Goal: Task Accomplishment & Management: Manage account settings

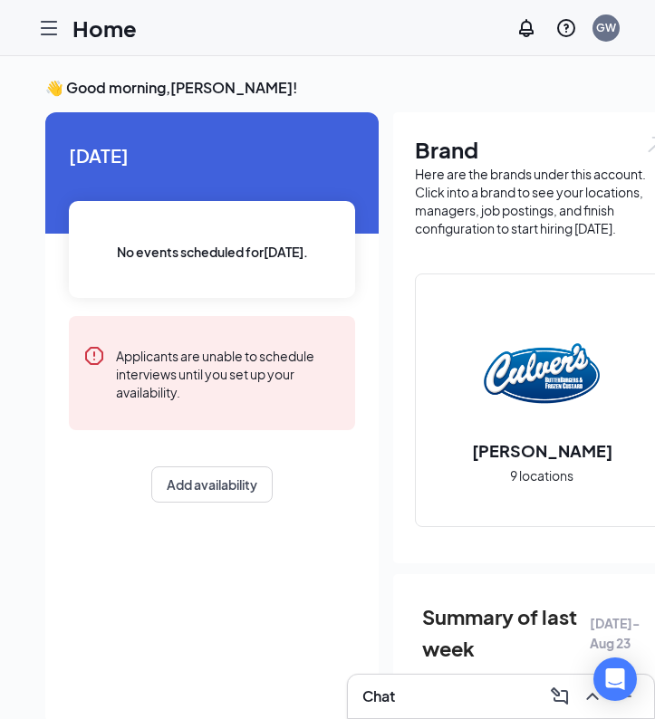
click at [44, 34] on icon "Hamburger" at bounding box center [49, 28] width 14 height 13
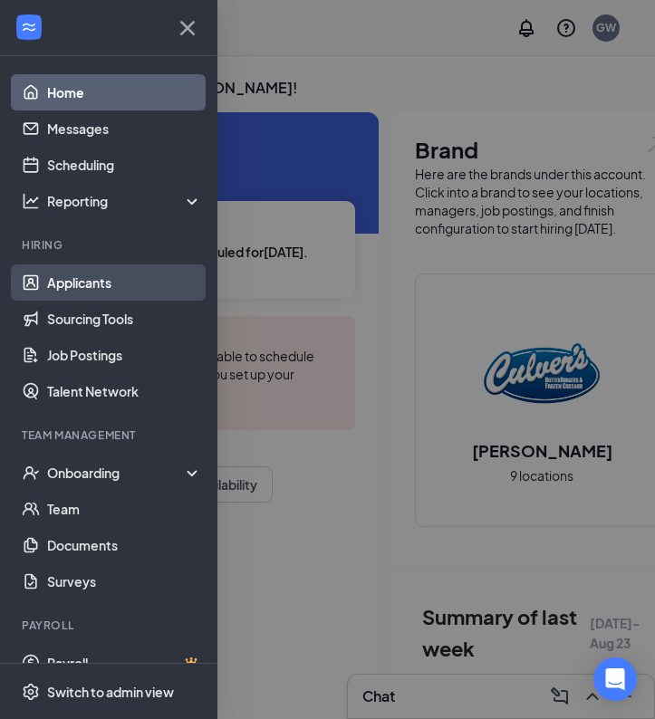
click at [116, 283] on link "Applicants" at bounding box center [124, 283] width 155 height 36
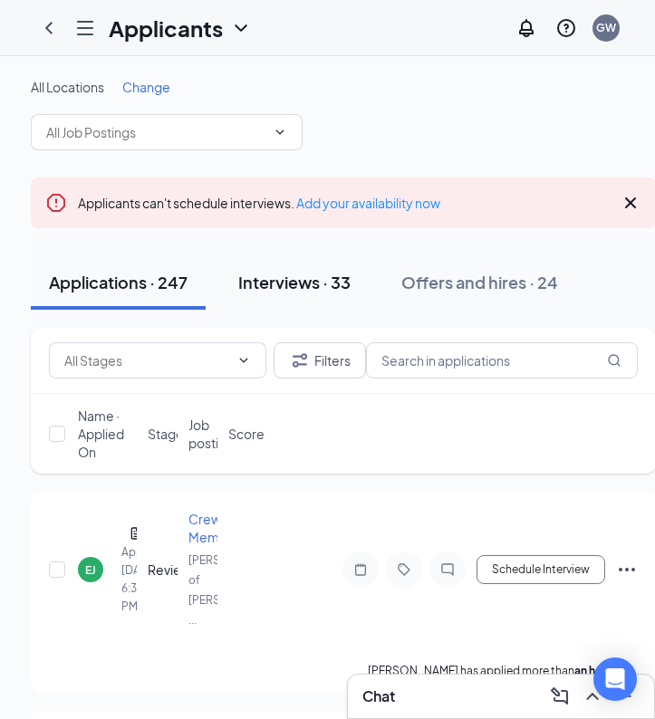
click at [315, 286] on div "Interviews · 33" at bounding box center [294, 282] width 112 height 23
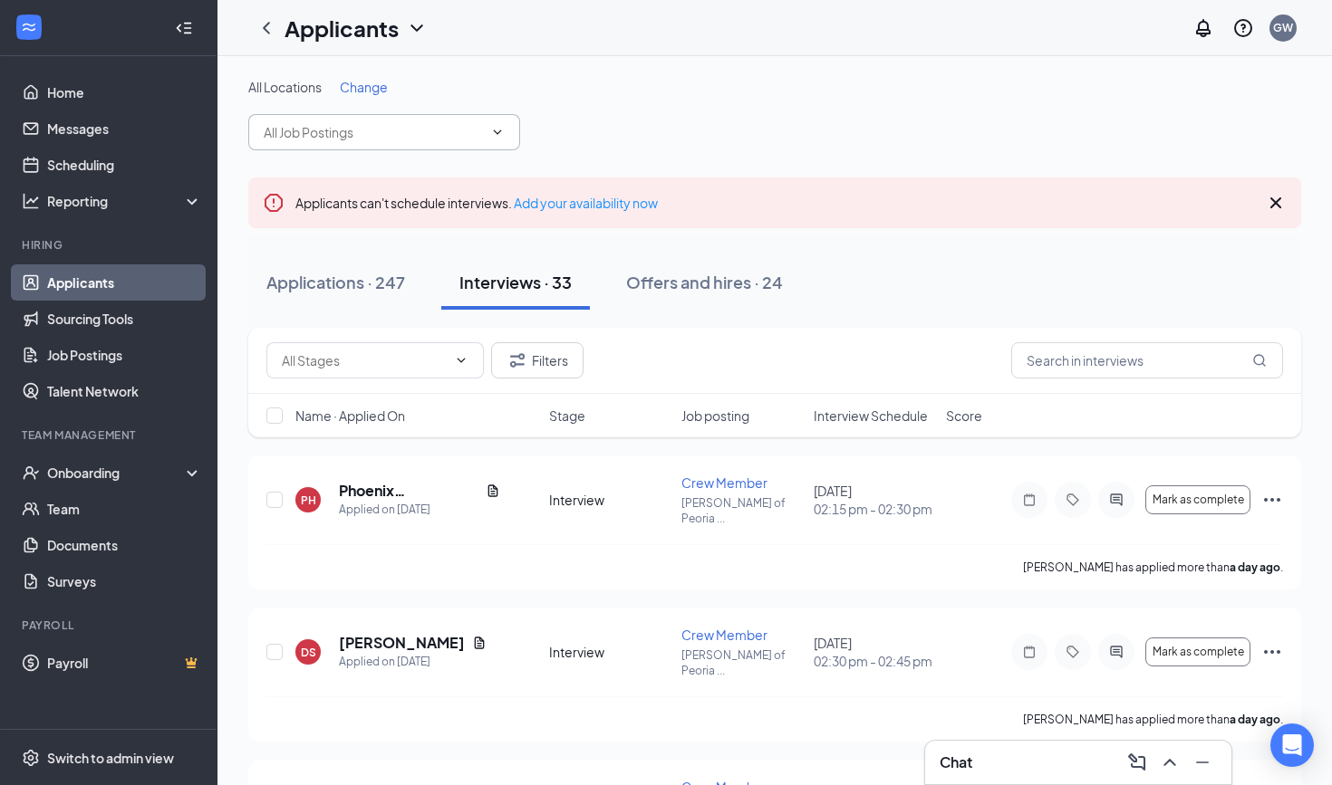
click at [498, 137] on icon "ChevronDown" at bounding box center [497, 132] width 14 height 14
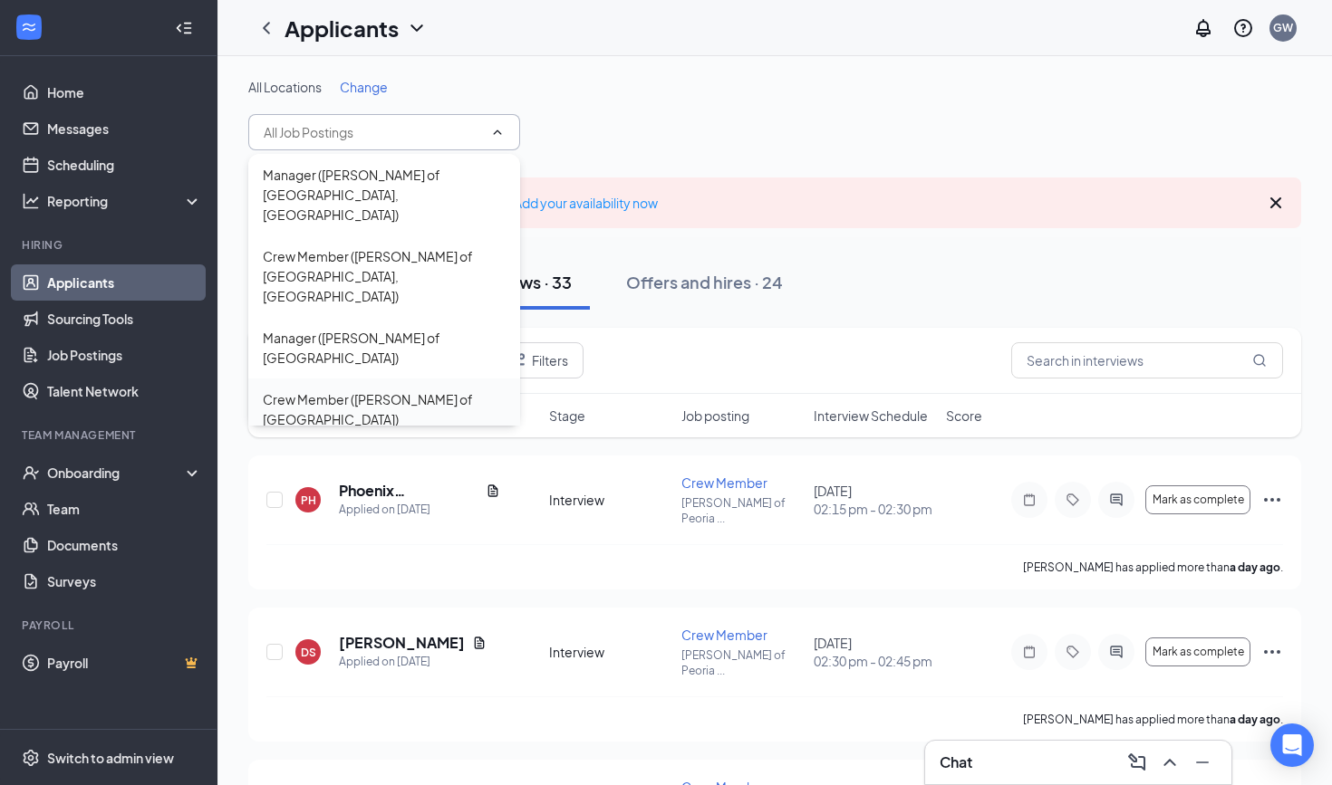
click at [398, 390] on div "Crew Member (Culver’s of Avondale)" at bounding box center [384, 410] width 243 height 40
type input "Crew Member (Culver’s of Avondale)"
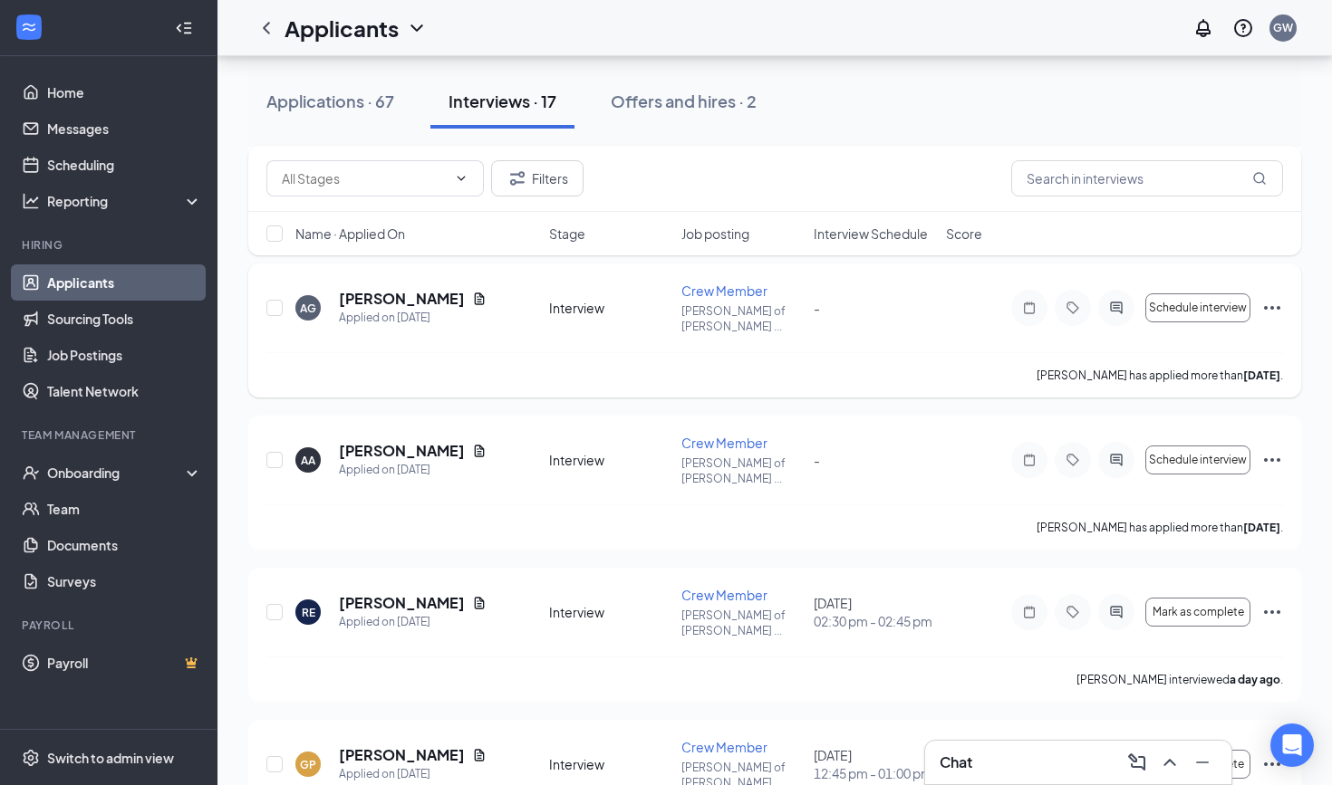
scroll to position [975, 0]
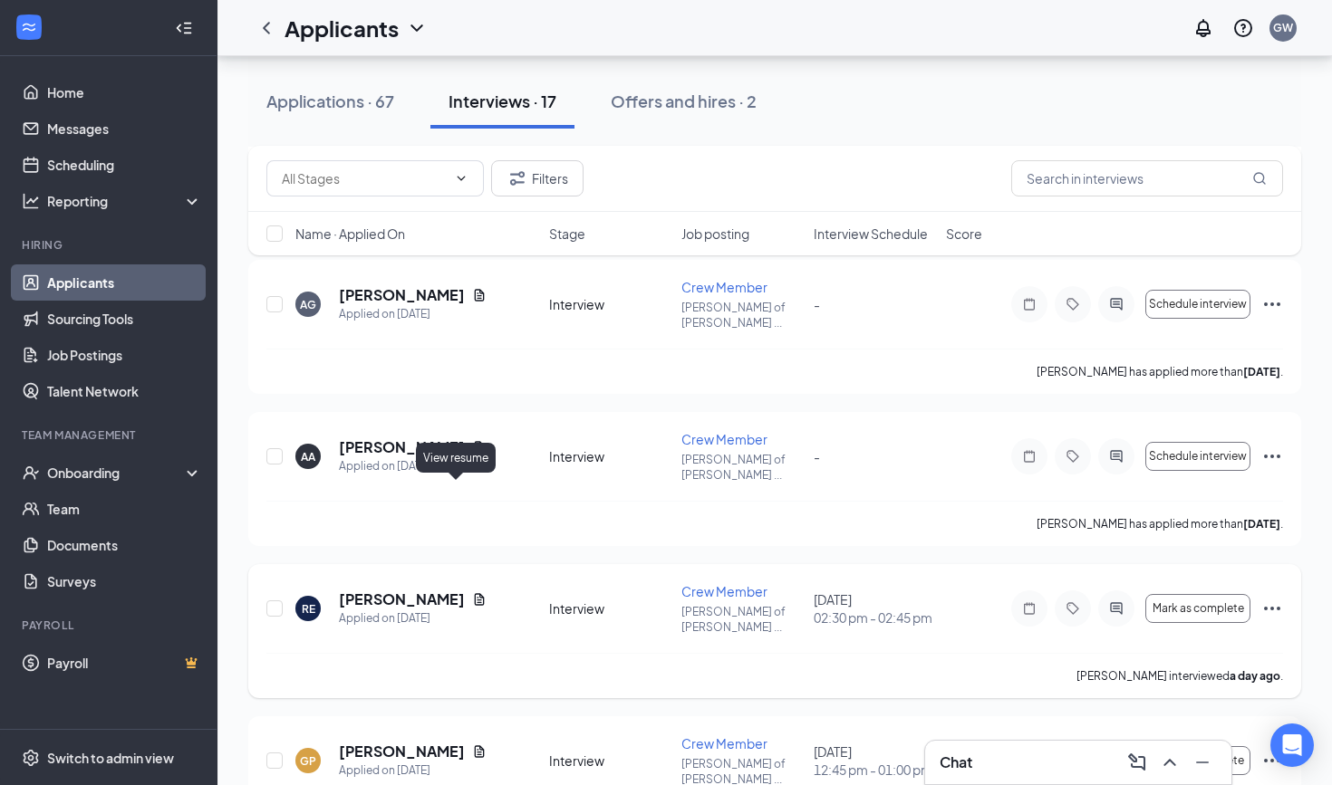
click at [475, 593] on icon "Document" at bounding box center [480, 599] width 10 height 12
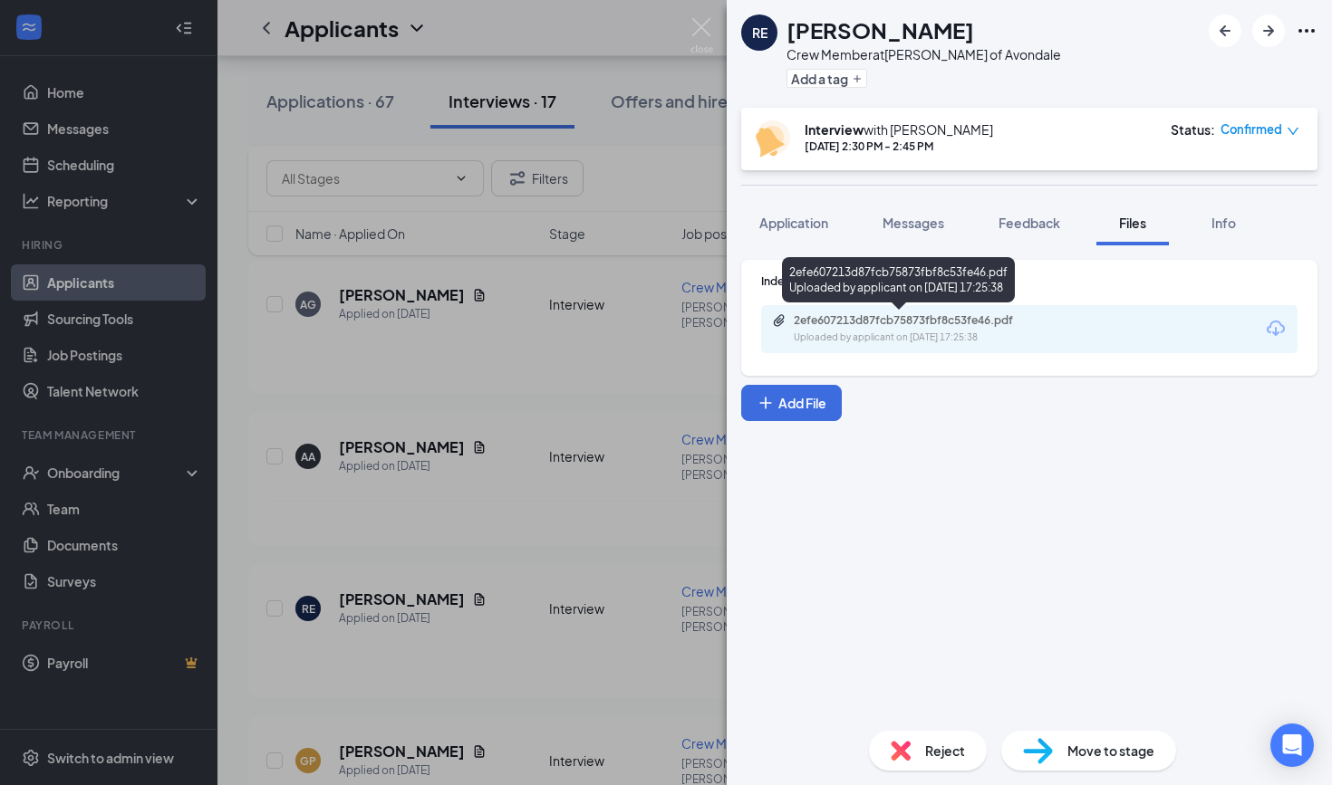
click at [654, 335] on div "Uploaded by applicant on Aug 23, 2025 at 17:25:38" at bounding box center [930, 338] width 272 height 14
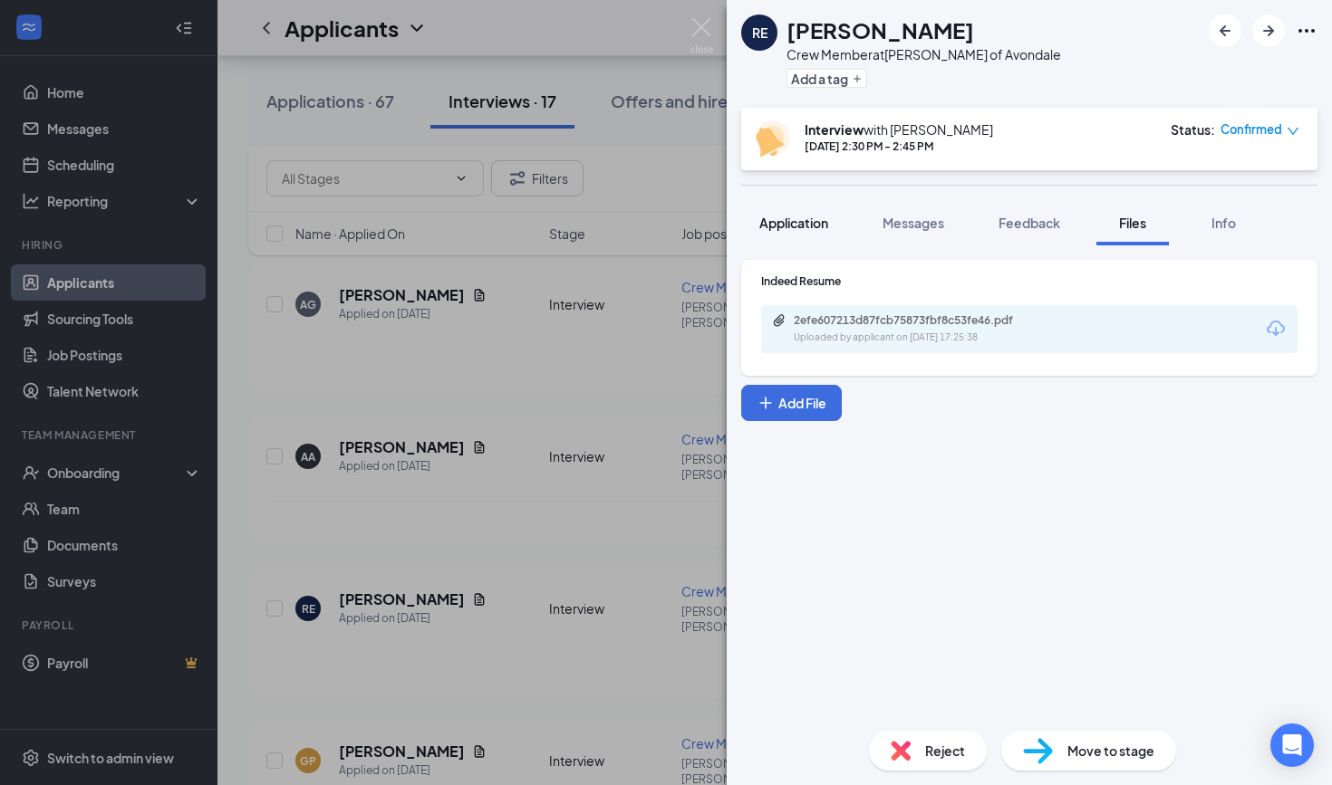
click at [654, 226] on span "Application" at bounding box center [793, 223] width 69 height 16
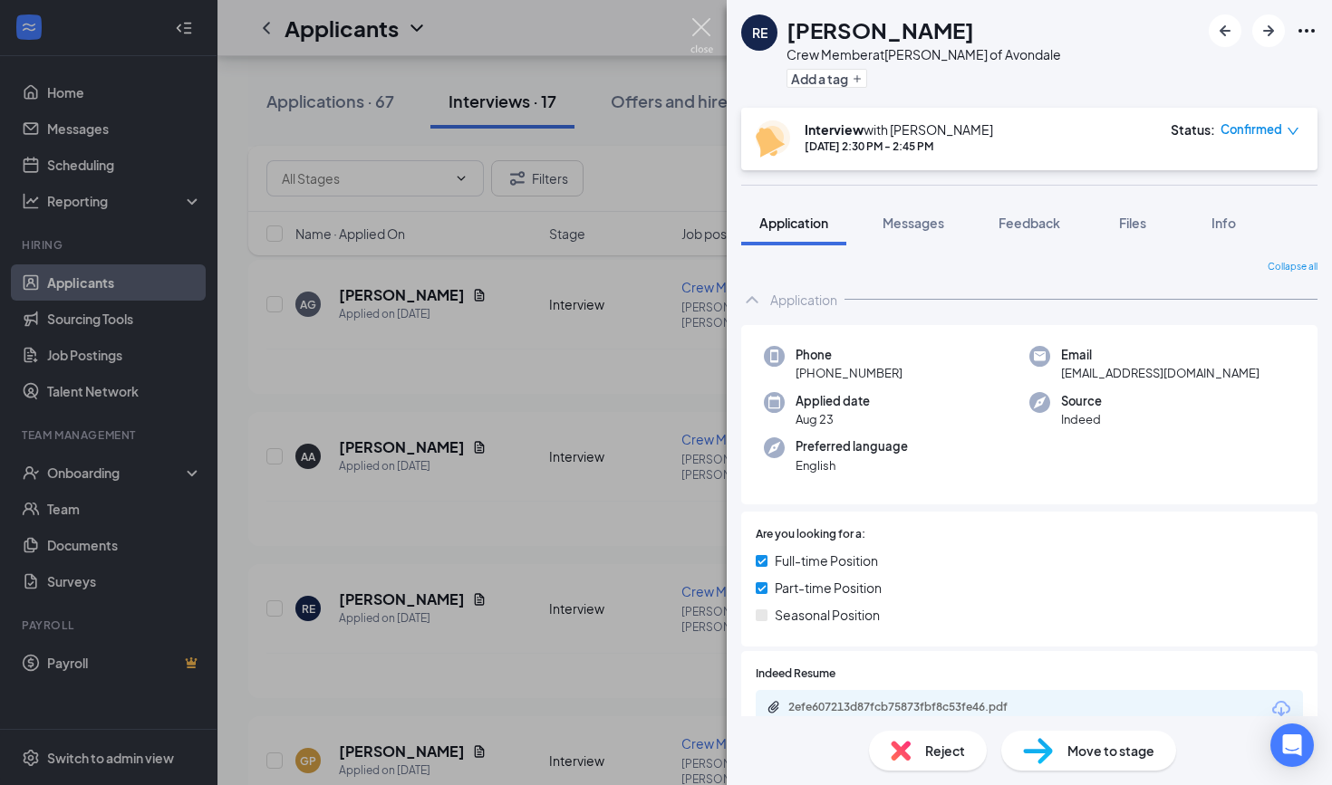
click at [654, 34] on img at bounding box center [701, 35] width 23 height 35
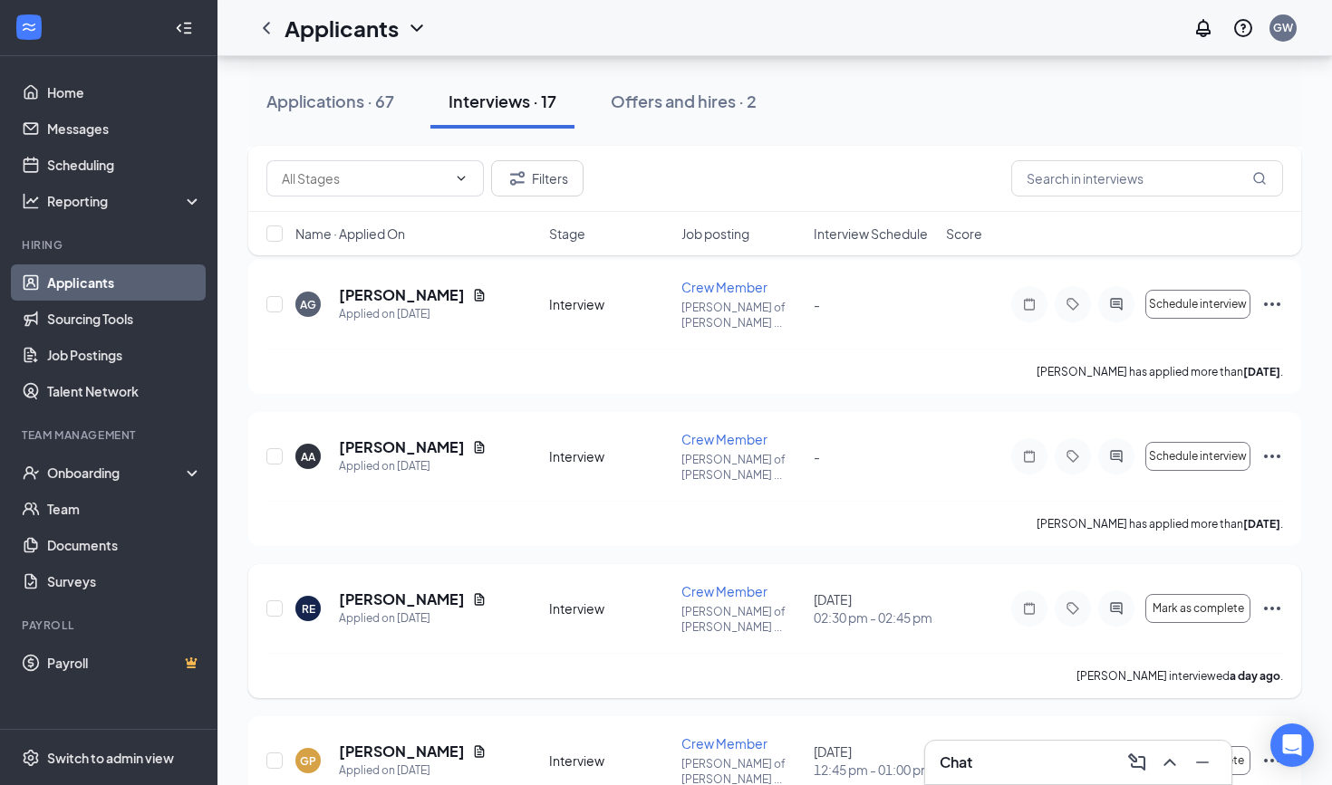
click at [654, 598] on icon "Ellipses" at bounding box center [1272, 609] width 22 height 22
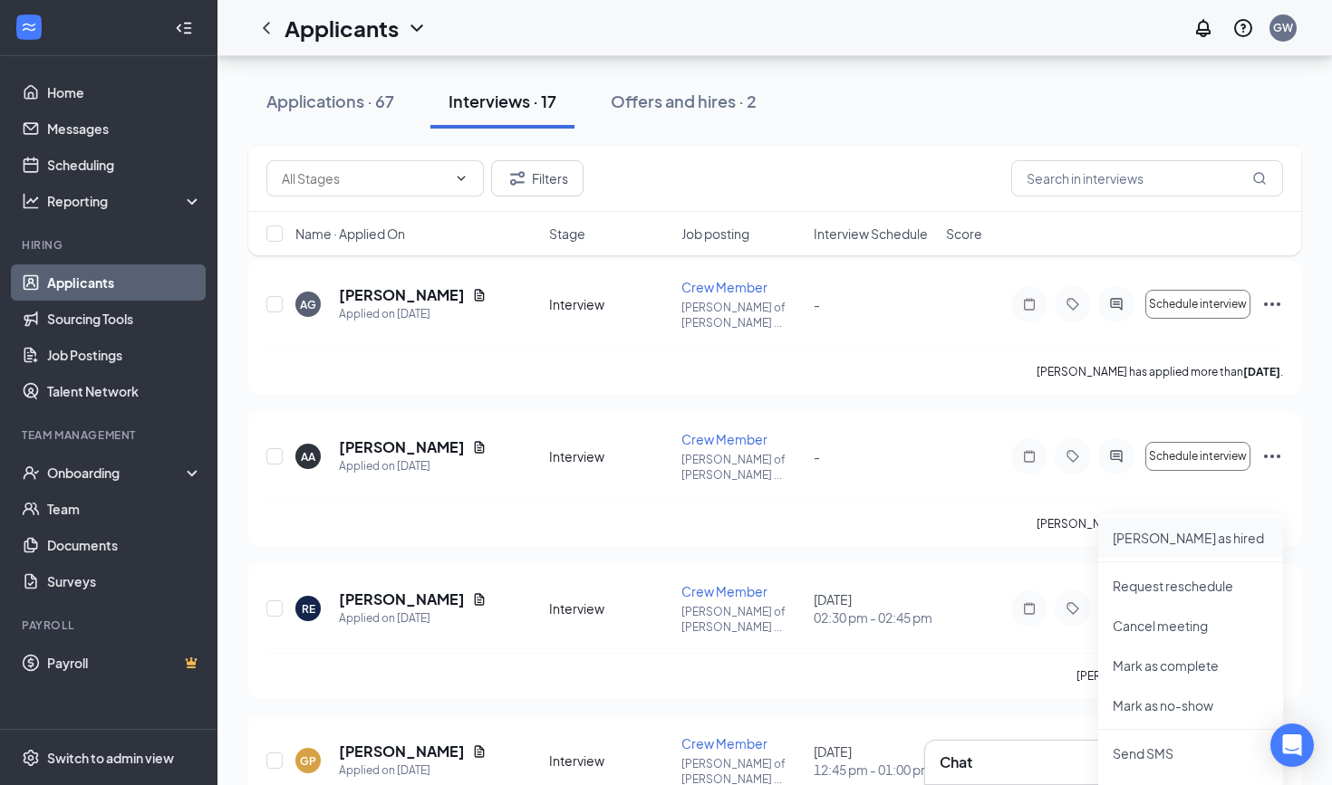
click at [654, 544] on p "Mark as hired" at bounding box center [1190, 538] width 156 height 18
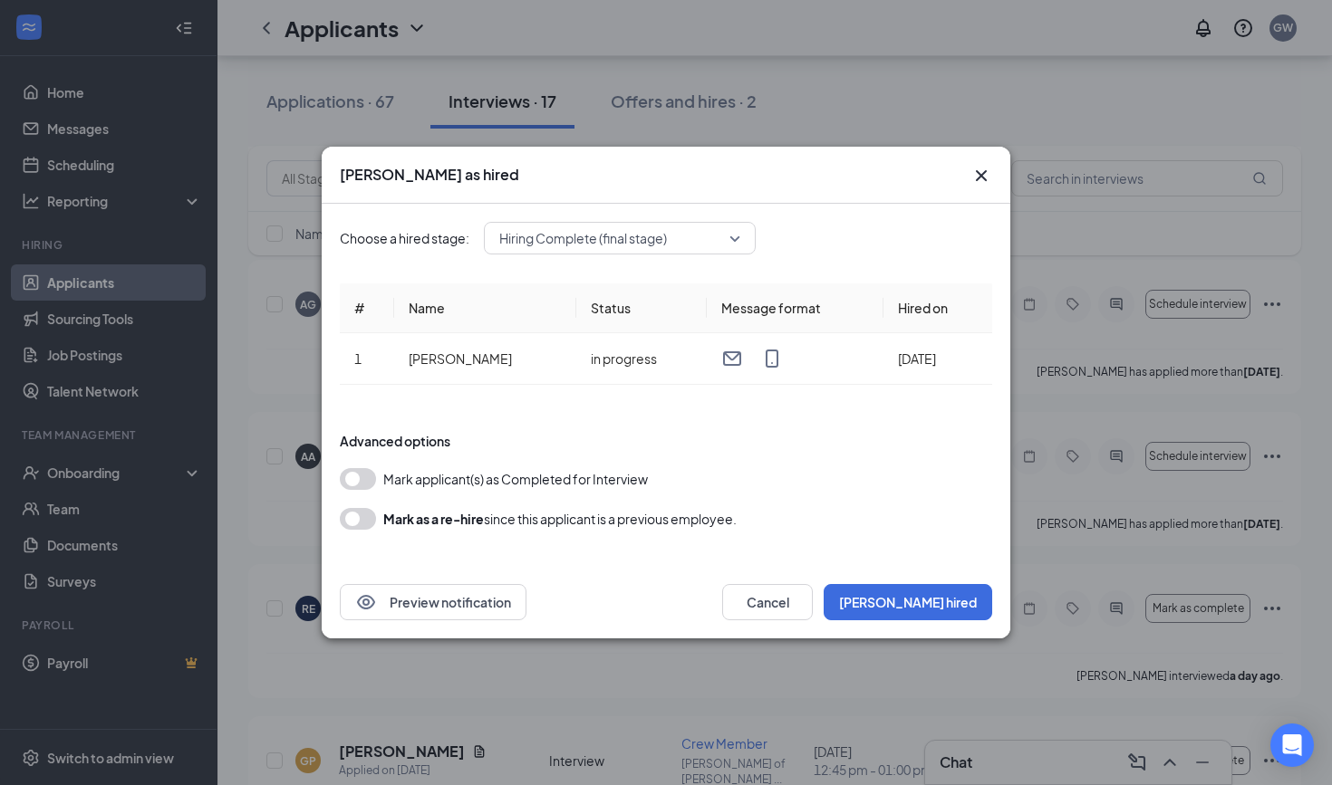
click at [359, 484] on button "button" at bounding box center [358, 479] width 36 height 22
click at [654, 604] on button "Mark hired" at bounding box center [907, 602] width 168 height 36
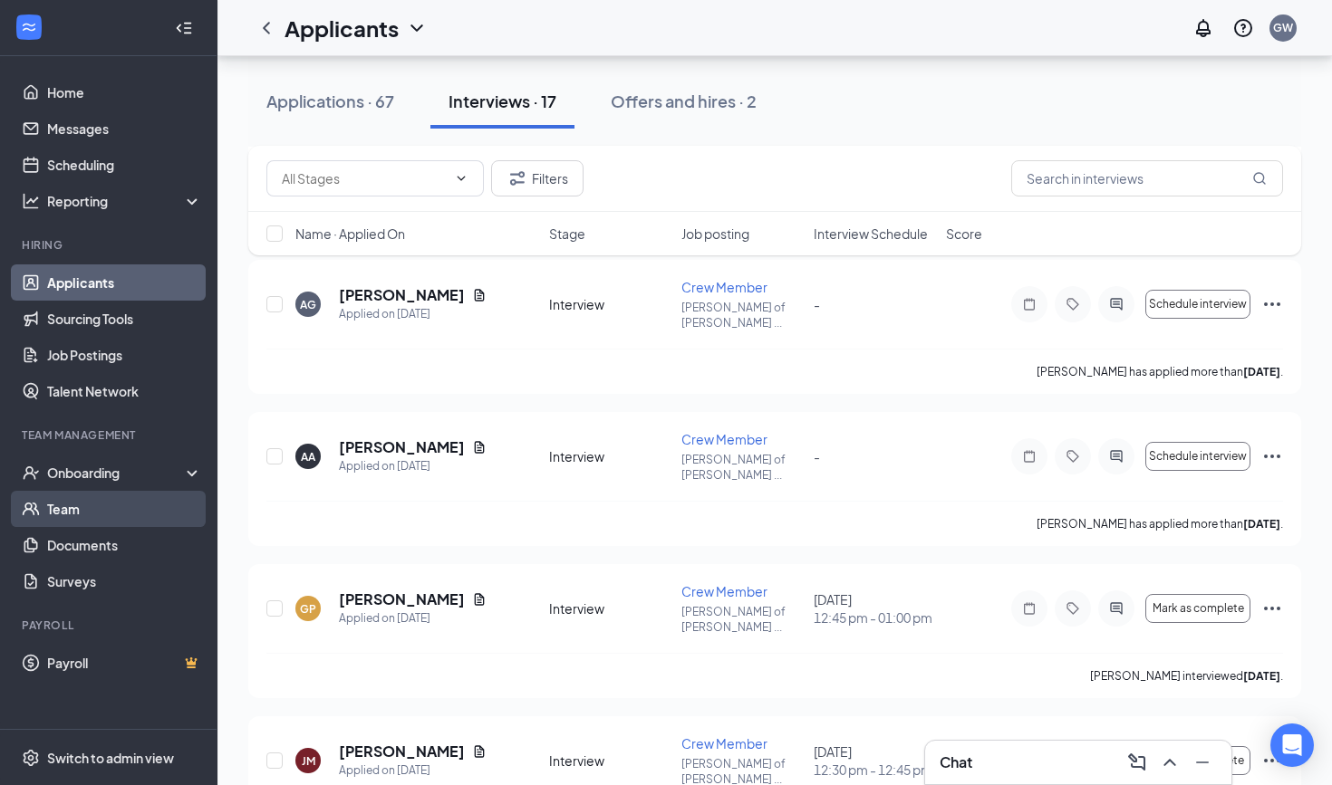
click at [93, 508] on link "Team" at bounding box center [124, 509] width 155 height 36
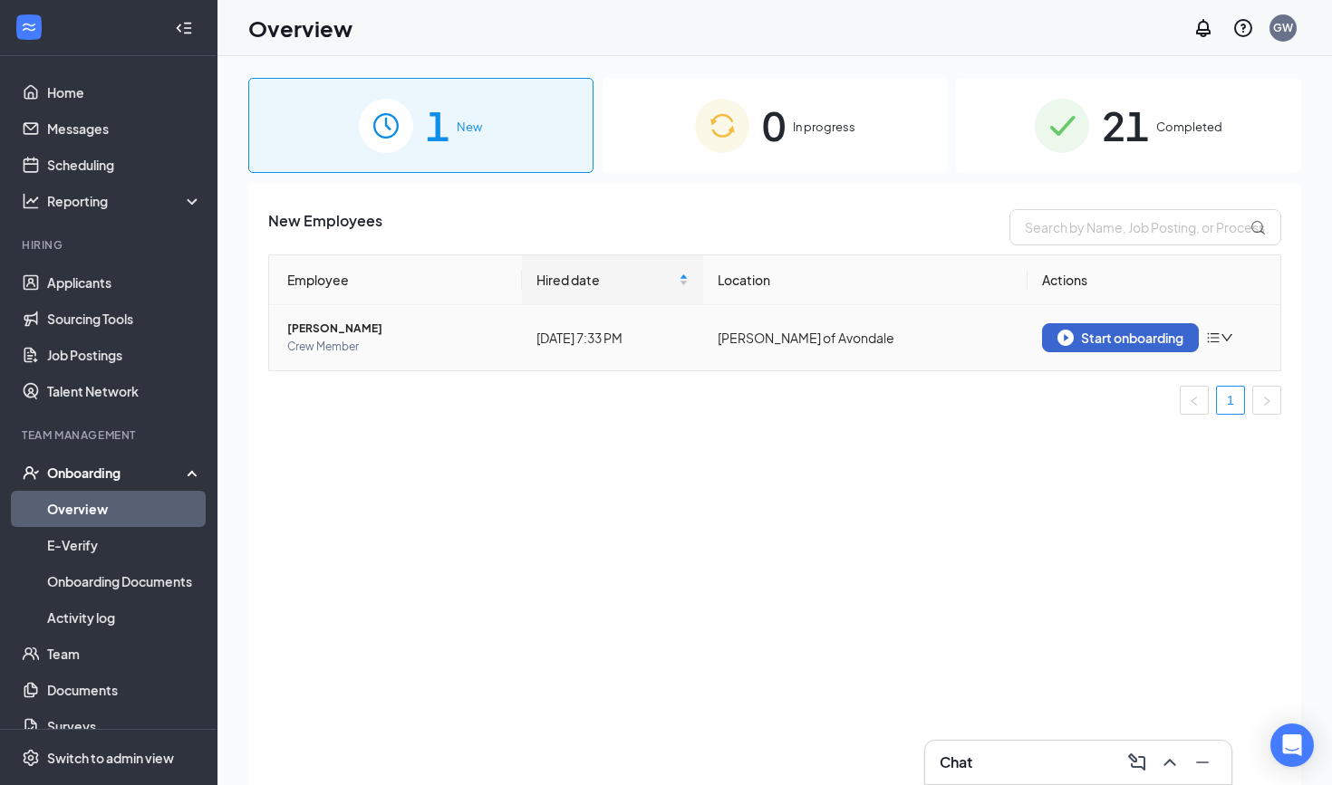
click at [1107, 337] on div "Start onboarding" at bounding box center [1120, 338] width 126 height 16
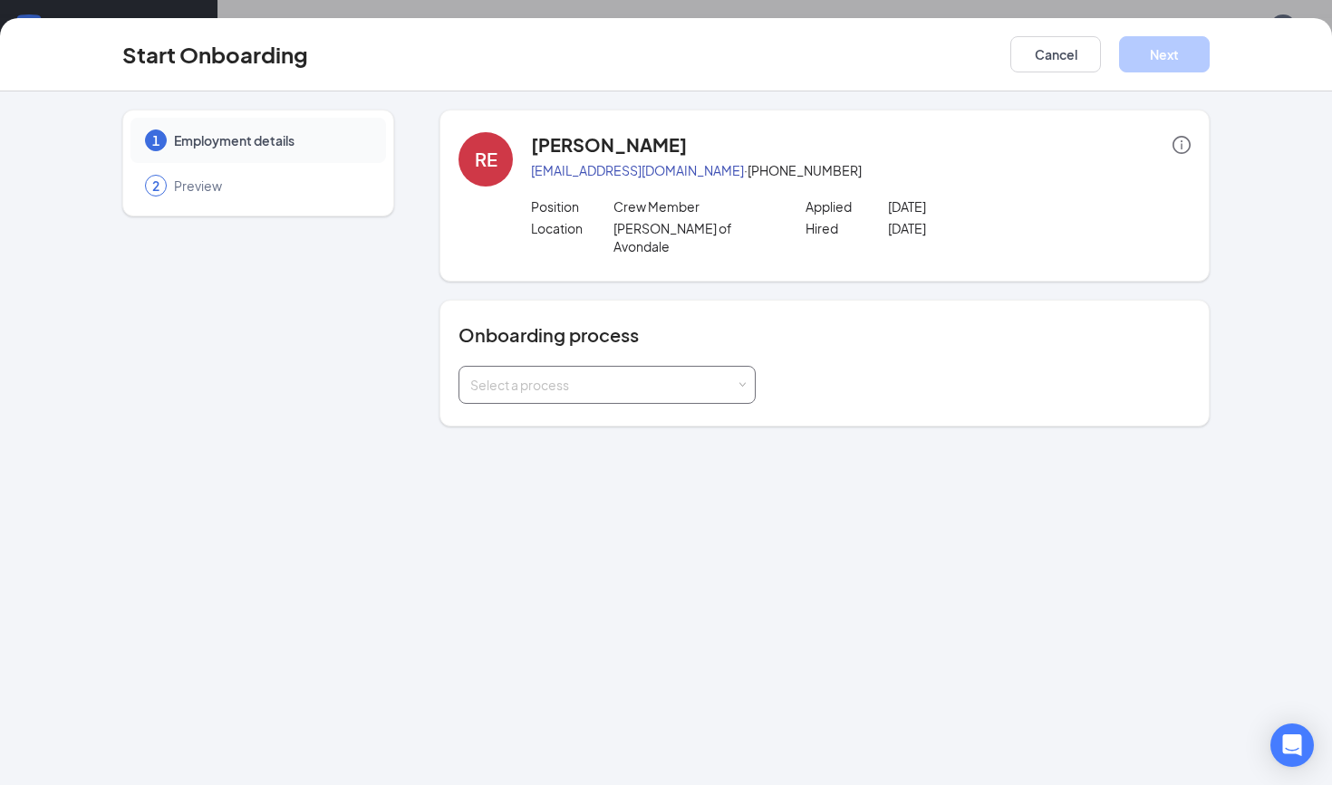
click at [742, 367] on div "Select a process" at bounding box center [607, 385] width 274 height 36
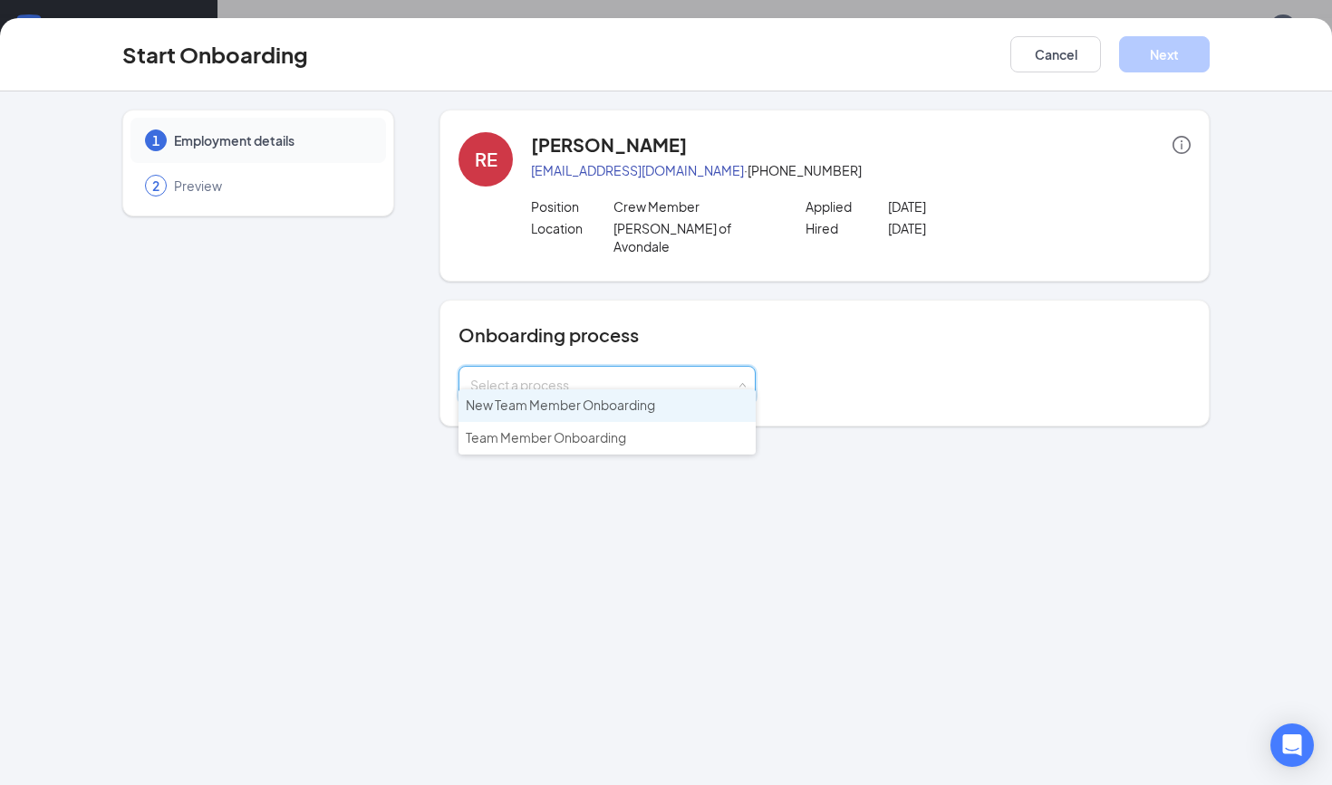
click at [657, 409] on li "New Team Member Onboarding" at bounding box center [606, 406] width 297 height 33
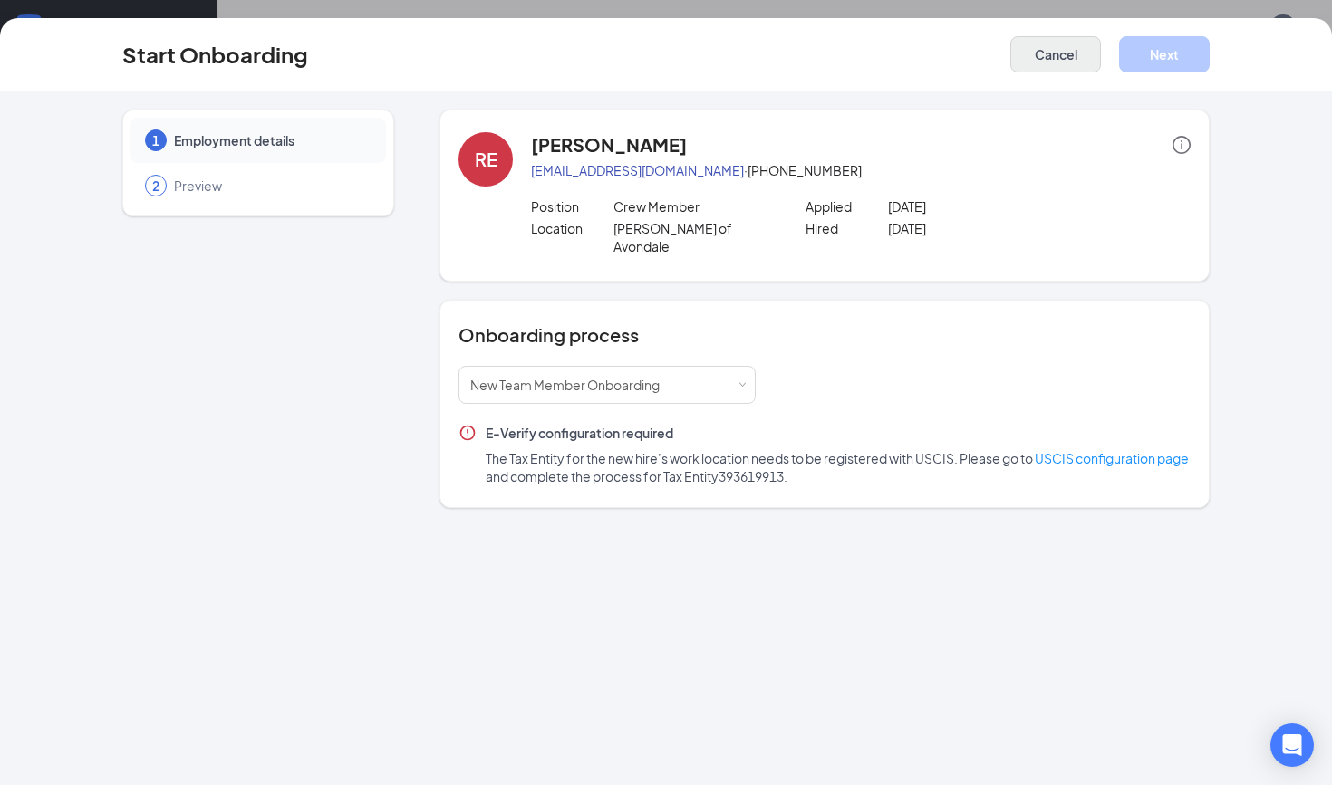
click at [1054, 53] on button "Cancel" at bounding box center [1055, 54] width 91 height 36
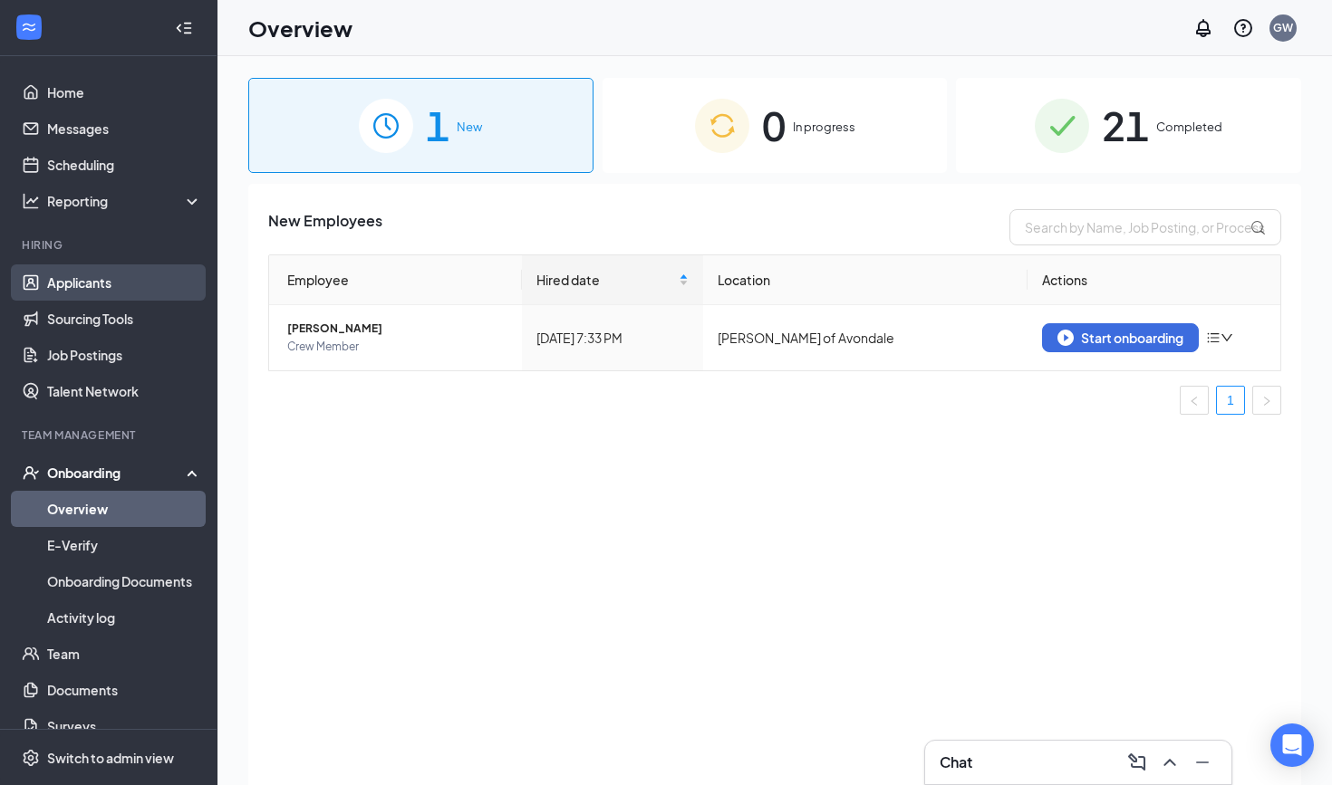
click at [86, 278] on link "Applicants" at bounding box center [124, 283] width 155 height 36
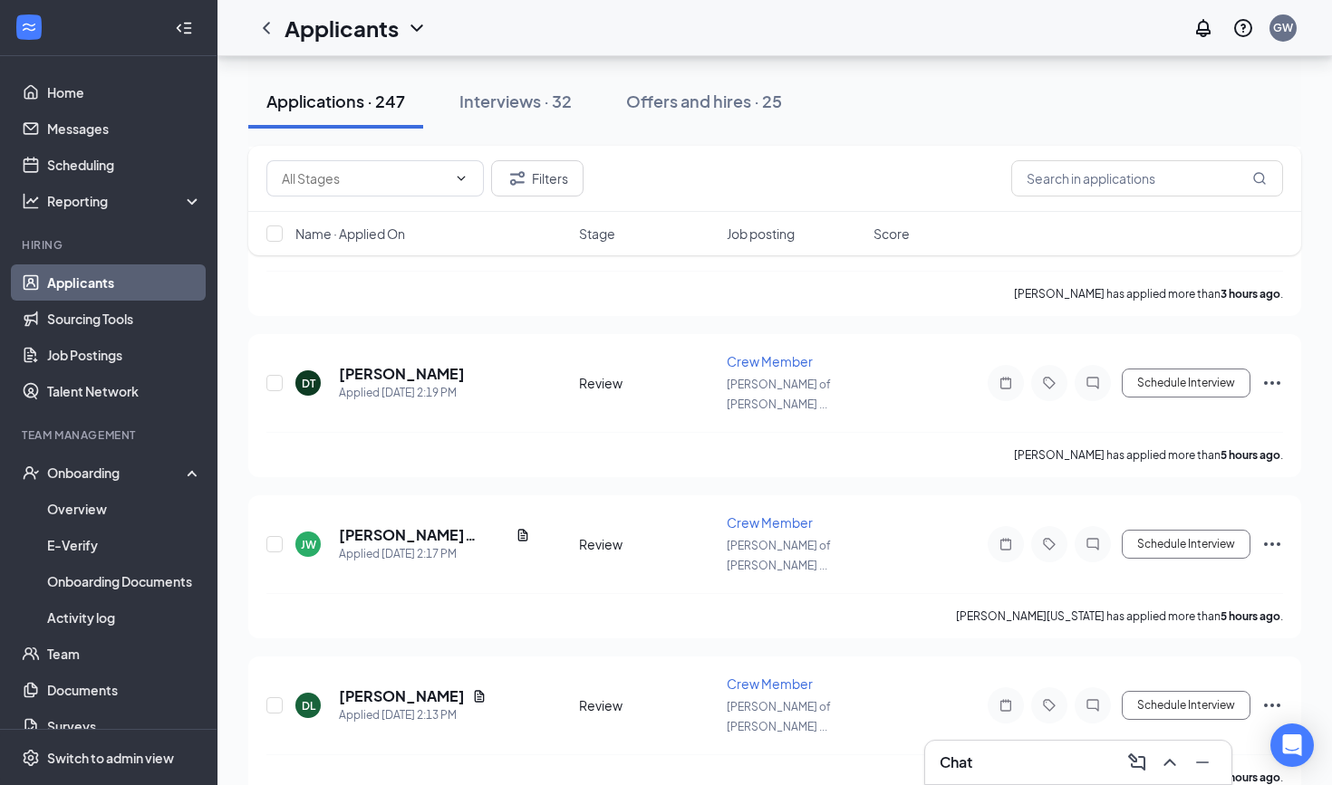
scroll to position [930, 0]
